Goal: Task Accomplishment & Management: Use online tool/utility

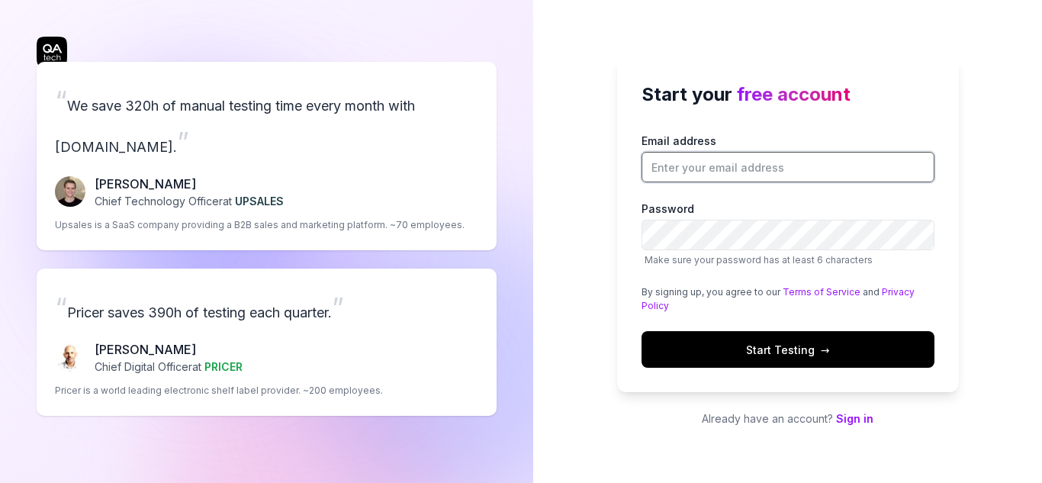
click at [704, 175] on input "Email address" at bounding box center [788, 167] width 293 height 31
type input "[EMAIL_ADDRESS][DOMAIN_NAME]"
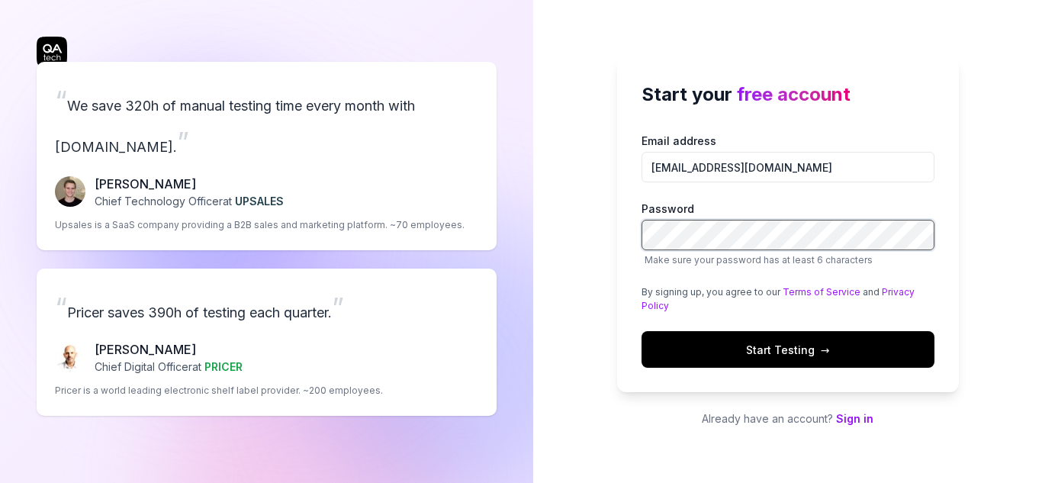
click at [642, 331] on button "Start Testing →" at bounding box center [788, 349] width 293 height 37
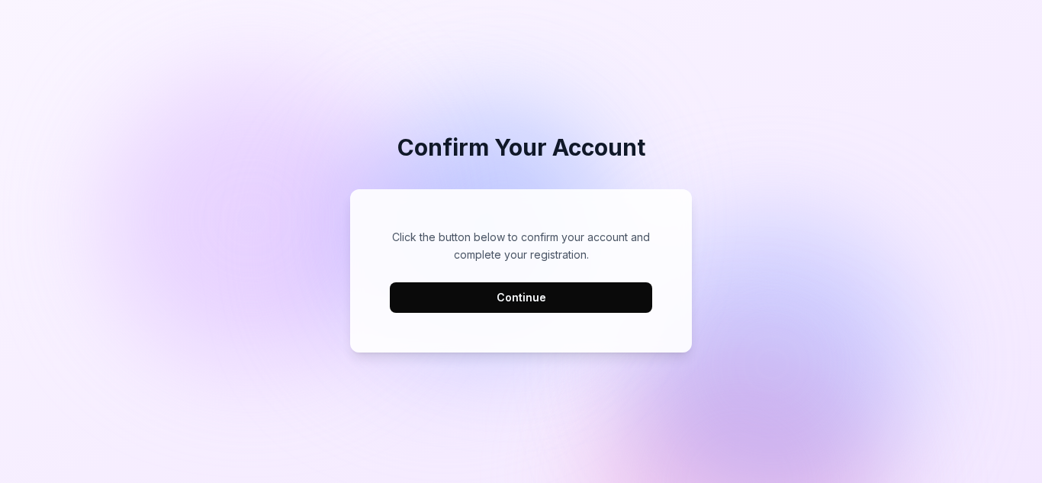
click at [617, 301] on button "Continue" at bounding box center [521, 297] width 263 height 31
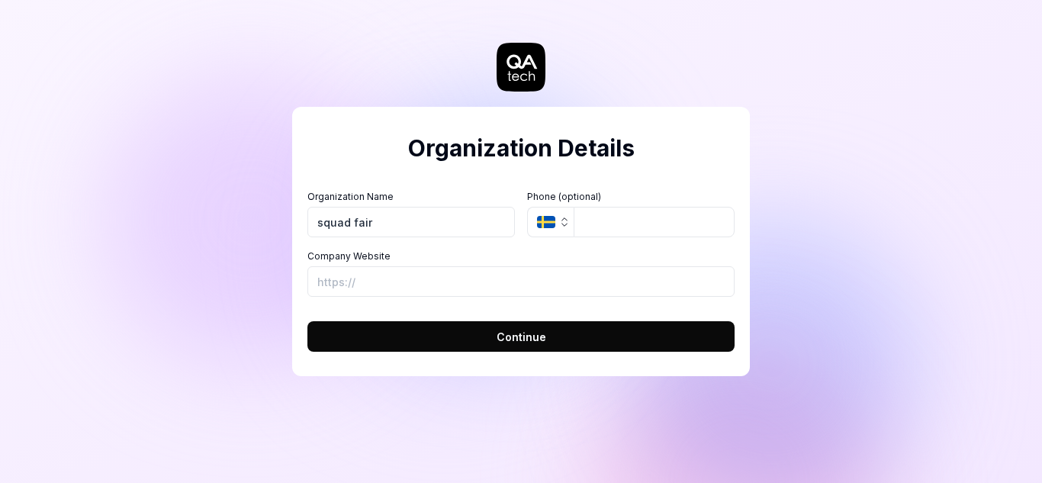
type input "squad fair"
click at [351, 292] on input "Company Website" at bounding box center [521, 281] width 427 height 31
type input "[URL]"
click at [389, 342] on button "Continue" at bounding box center [521, 336] width 427 height 31
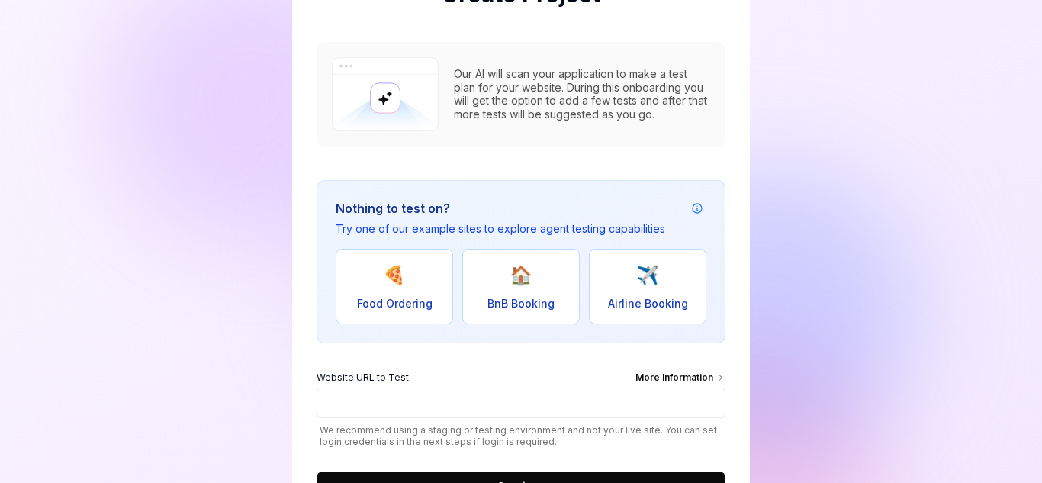
scroll to position [228, 0]
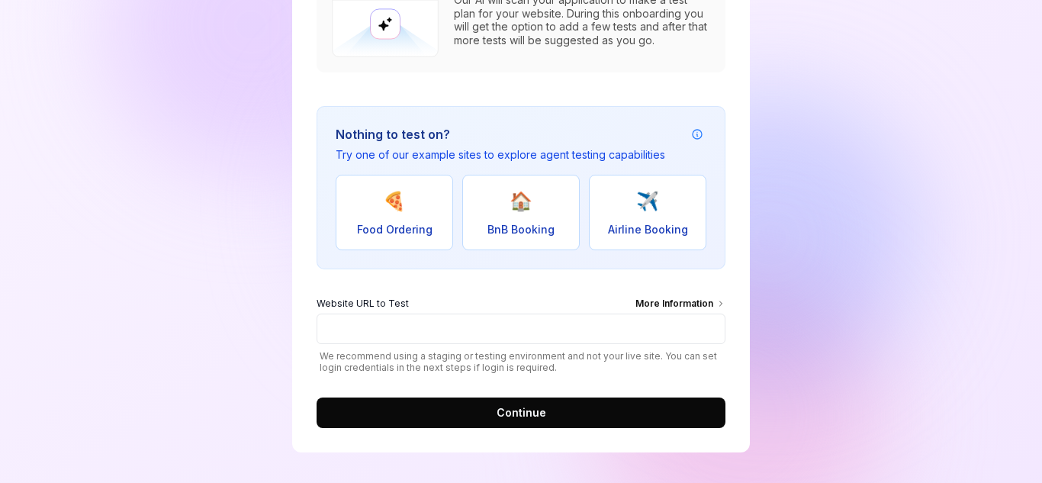
click at [429, 208] on button "🍕 Food Ordering" at bounding box center [395, 213] width 118 height 76
click at [514, 214] on span "🏠" at bounding box center [521, 201] width 23 height 27
click at [376, 208] on button "🍕 Food Ordering" at bounding box center [395, 213] width 118 height 76
type input "[URL][DOMAIN_NAME]"
click at [530, 404] on span "Continue" at bounding box center [522, 412] width 50 height 16
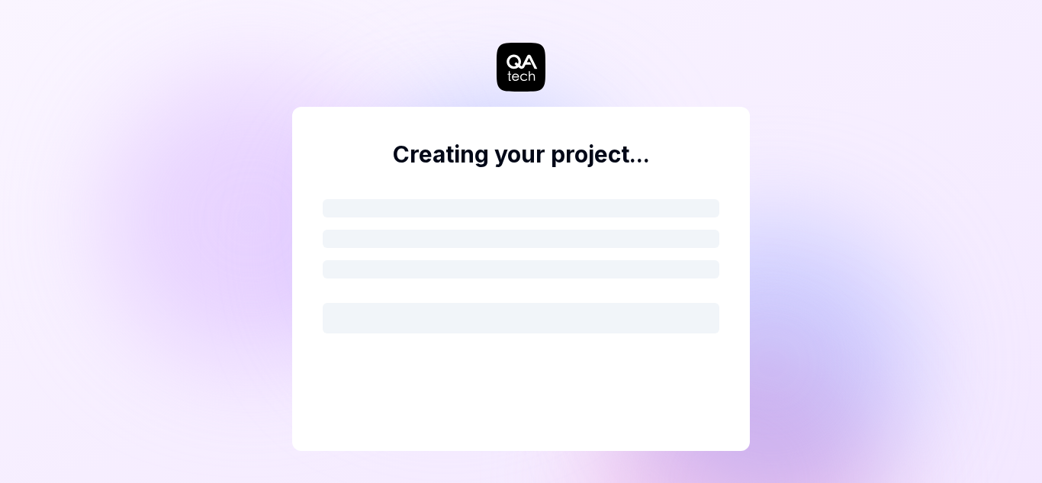
scroll to position [0, 0]
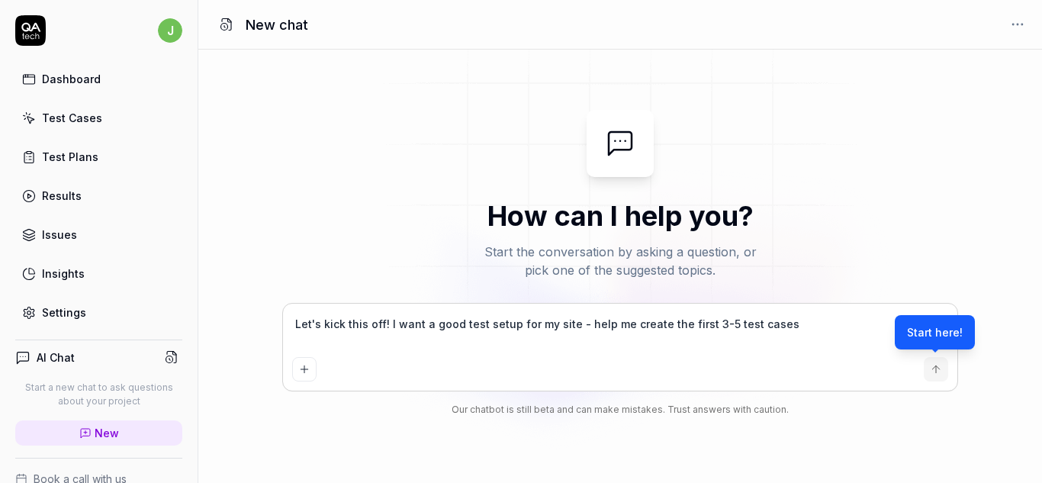
click at [458, 338] on textarea "Let's kick this off! I want a good test setup for my site - help me create the …" at bounding box center [620, 332] width 657 height 38
type textarea "*"
paste textarea "What is the value of p? 4p p+69 R S T U"
type textarea "Let's kick this off! I want a good What is the value of p? 4p p+69 R S T U test…"
type textarea "*"
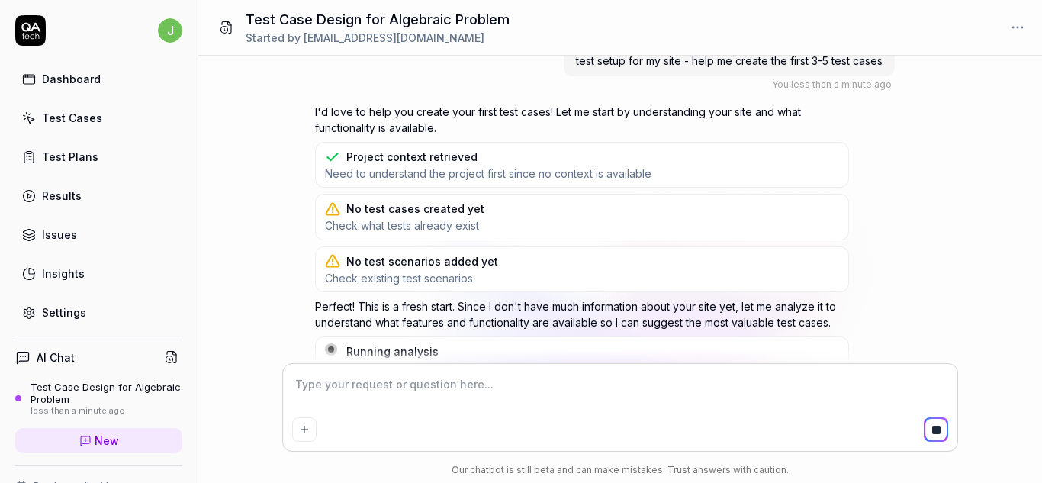
scroll to position [186, 0]
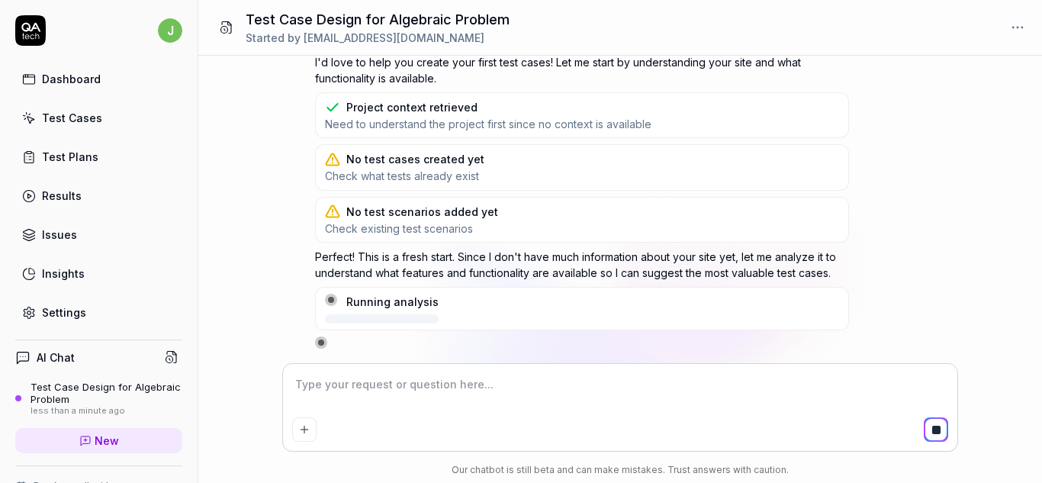
type textarea "*"
